Goal: Check status: Check status

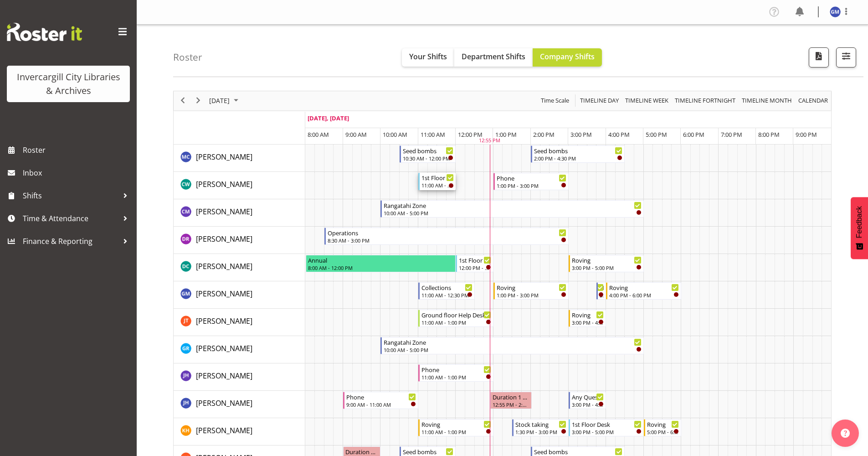
click at [437, 182] on div "1st Floor Desk 11:00 AM - 12:00 PM" at bounding box center [438, 181] width 32 height 17
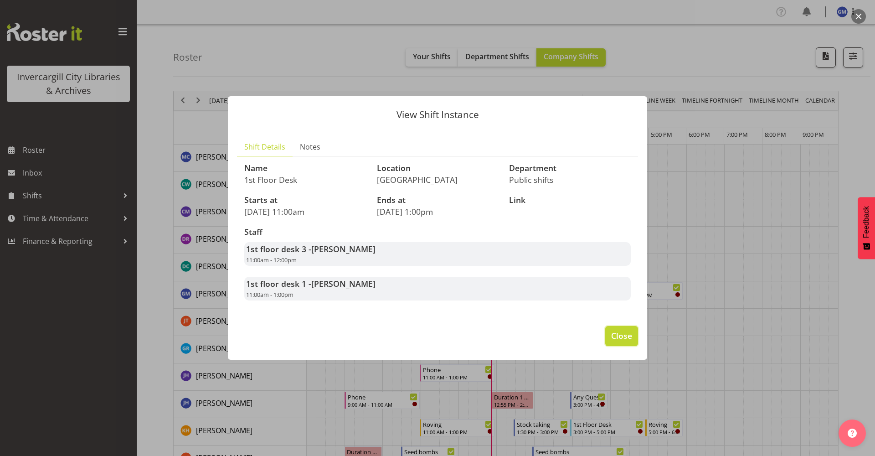
click at [620, 341] on span "Close" at bounding box center [621, 336] width 21 height 12
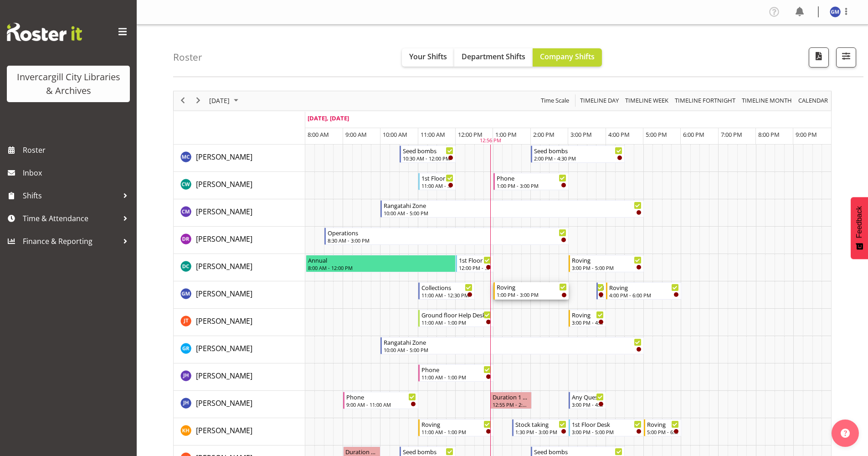
click at [516, 290] on div "Roving" at bounding box center [532, 286] width 70 height 9
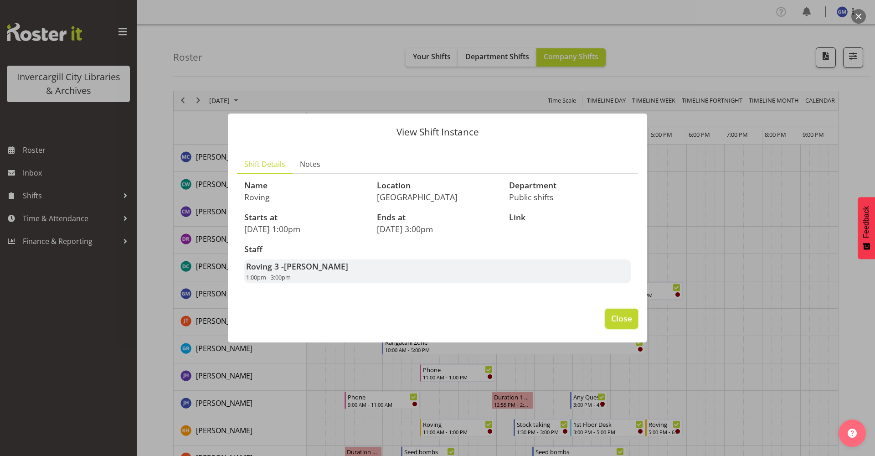
click at [617, 320] on span "Close" at bounding box center [621, 318] width 21 height 12
